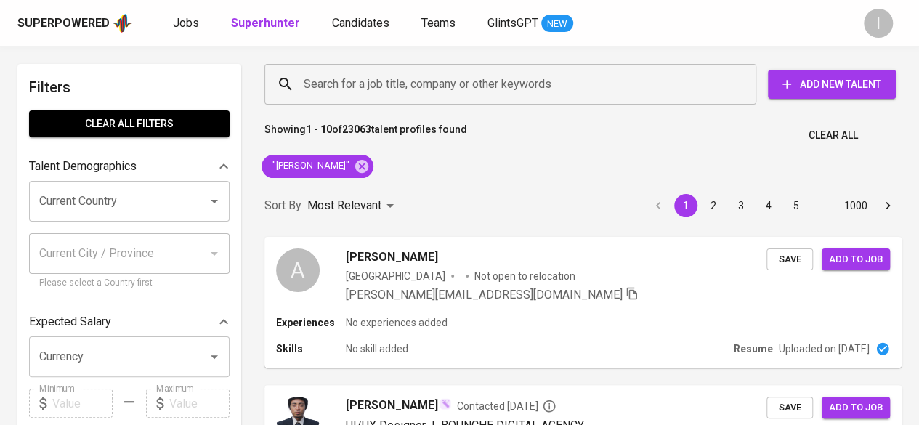
click at [397, 97] on input "Search for a job title, company or other keywords" at bounding box center [514, 84] width 428 height 28
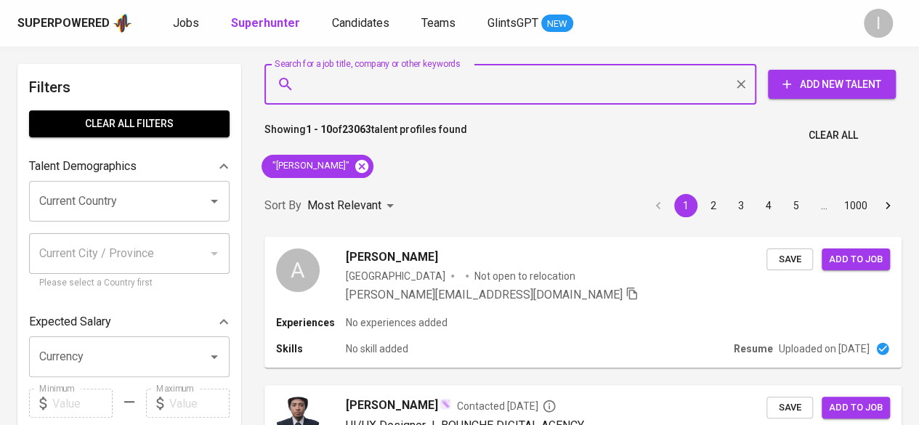
paste input "[EMAIL_ADDRESS][DOMAIN_NAME]"
type input "[EMAIL_ADDRESS][DOMAIN_NAME]"
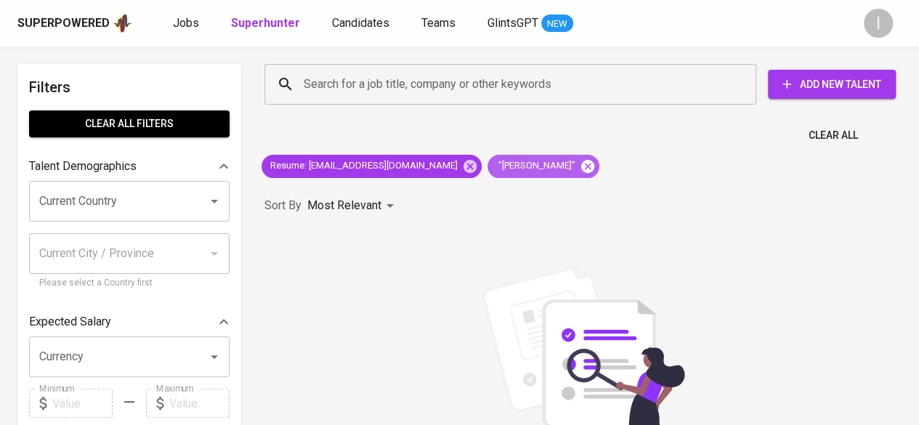
click at [580, 168] on icon at bounding box center [588, 166] width 16 height 16
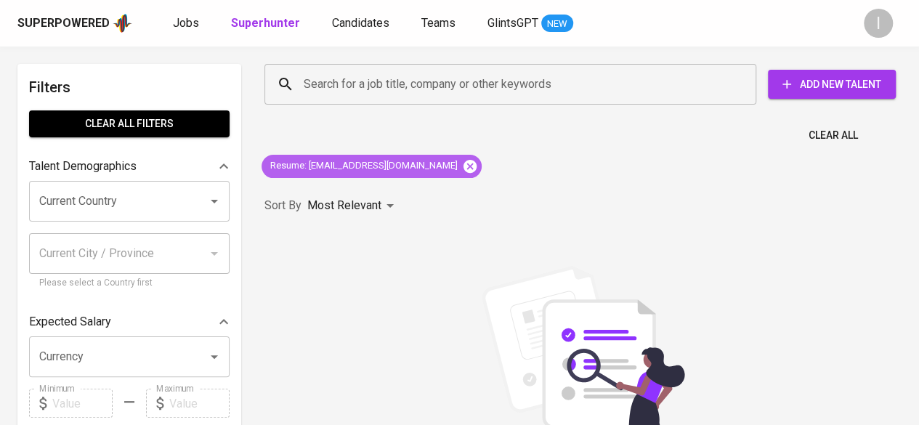
click at [463, 166] on icon at bounding box center [469, 165] width 13 height 13
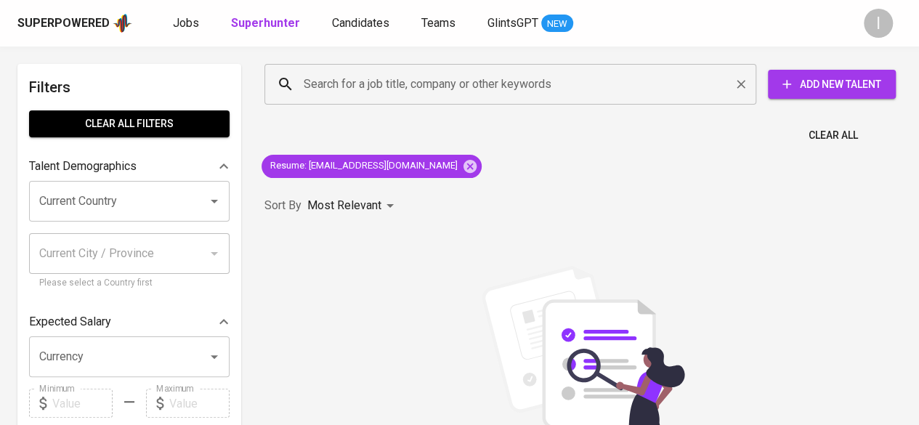
click at [407, 87] on input "Search for a job title, company or other keywords" at bounding box center [514, 84] width 428 height 28
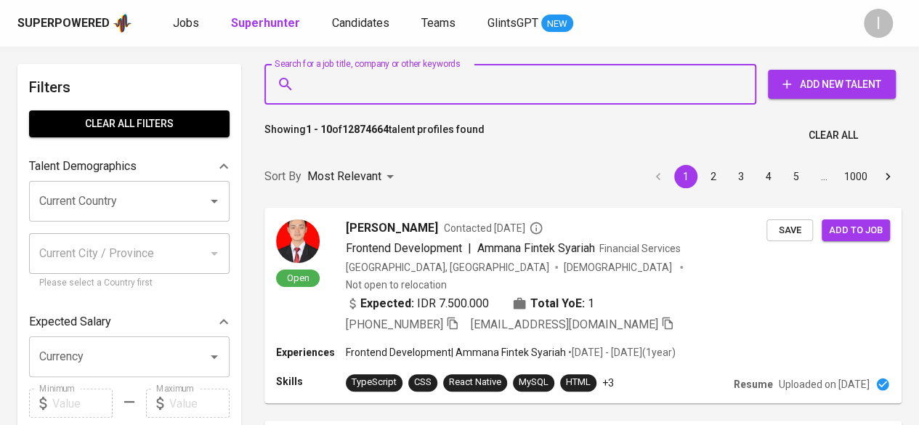
paste input "[EMAIL_ADDRESS][DOMAIN_NAME]"
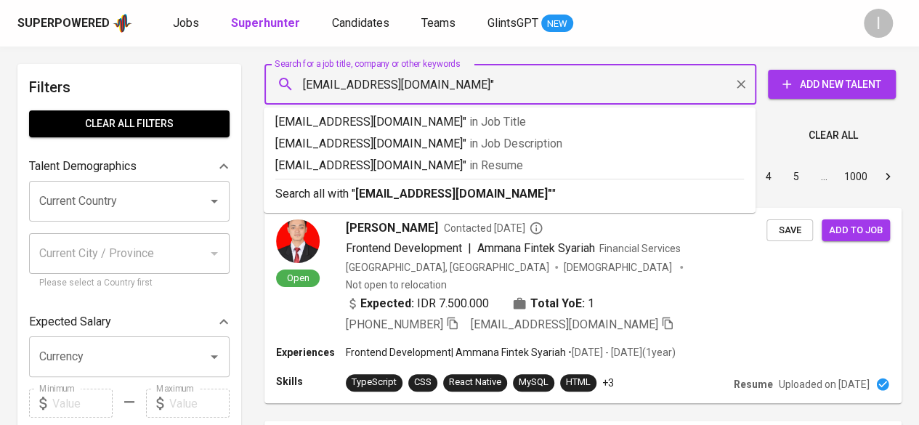
click at [304, 86] on input "[EMAIL_ADDRESS][DOMAIN_NAME]"" at bounding box center [514, 84] width 428 height 28
type input ""[EMAIL_ADDRESS][DOMAIN_NAME]""
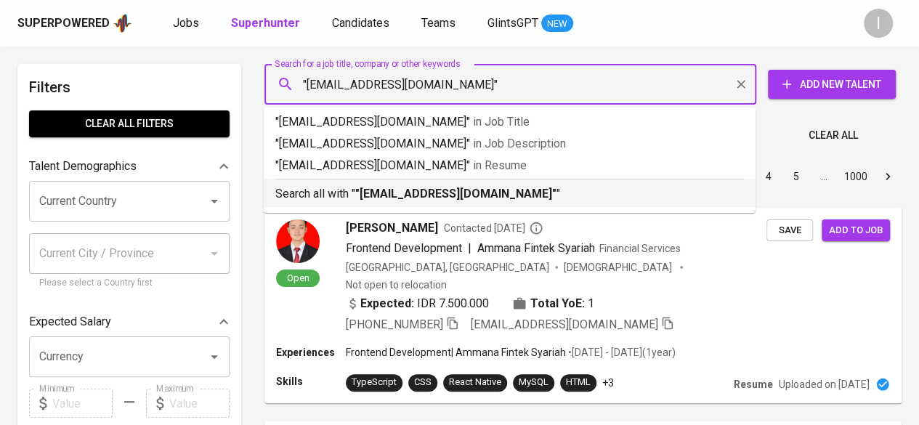
click at [358, 188] on b ""[EMAIL_ADDRESS][DOMAIN_NAME]"" at bounding box center [455, 194] width 201 height 14
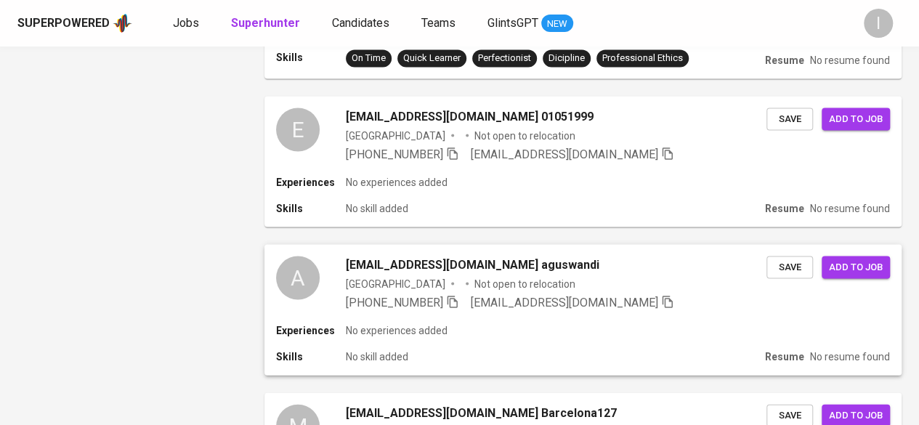
scroll to position [1536, 0]
